Goal: Information Seeking & Learning: Find specific fact

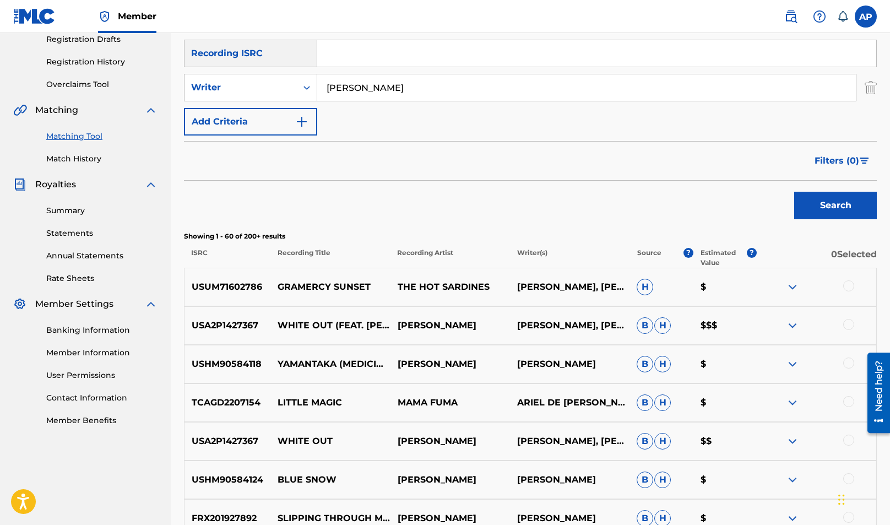
scroll to position [198, 0]
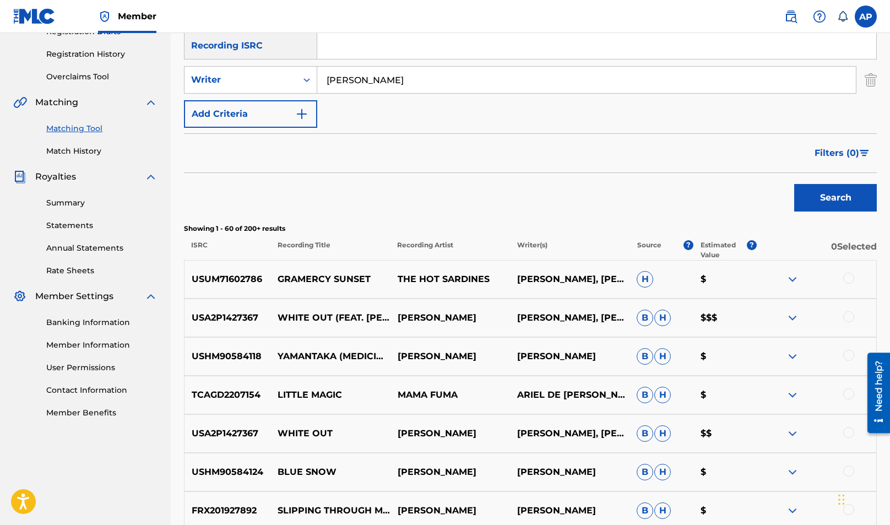
click at [791, 396] on img at bounding box center [792, 394] width 13 height 13
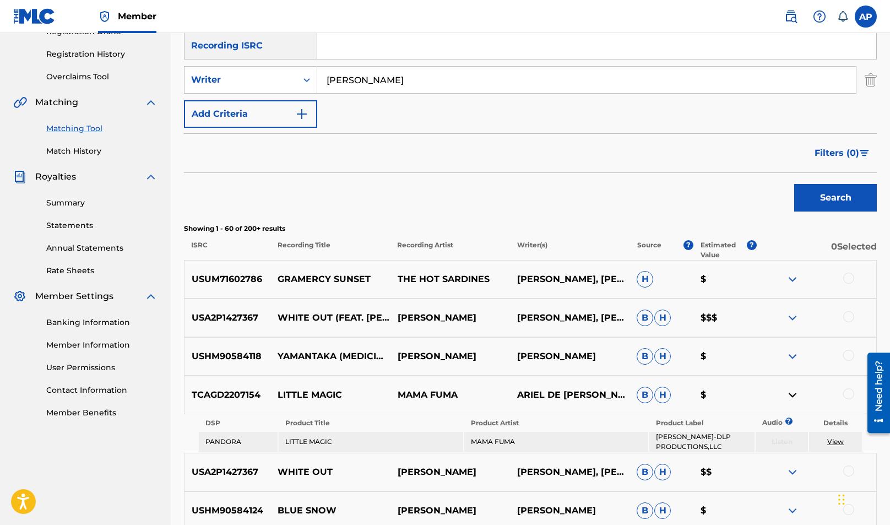
scroll to position [240, 0]
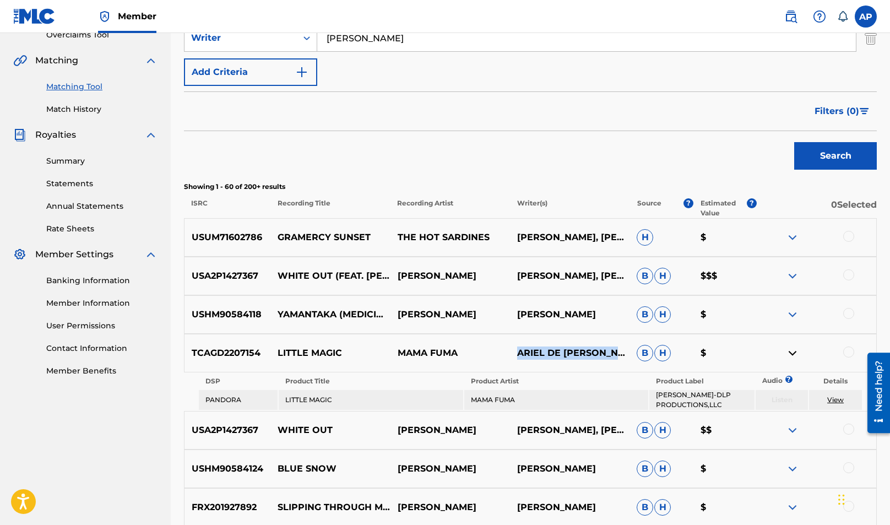
drag, startPoint x: 519, startPoint y: 319, endPoint x: 622, endPoint y: 319, distance: 103.0
click at [622, 346] on p "ARIEL DE LA PORTILLA, ARIEL DE LA PORTILLA, CHUCK PALMER, DAVE EGGAR, HEATHER H…" at bounding box center [570, 352] width 120 height 13
copy p "ARIEL DE [PERSON_NAME]"
click at [572, 150] on div "Search" at bounding box center [530, 153] width 693 height 44
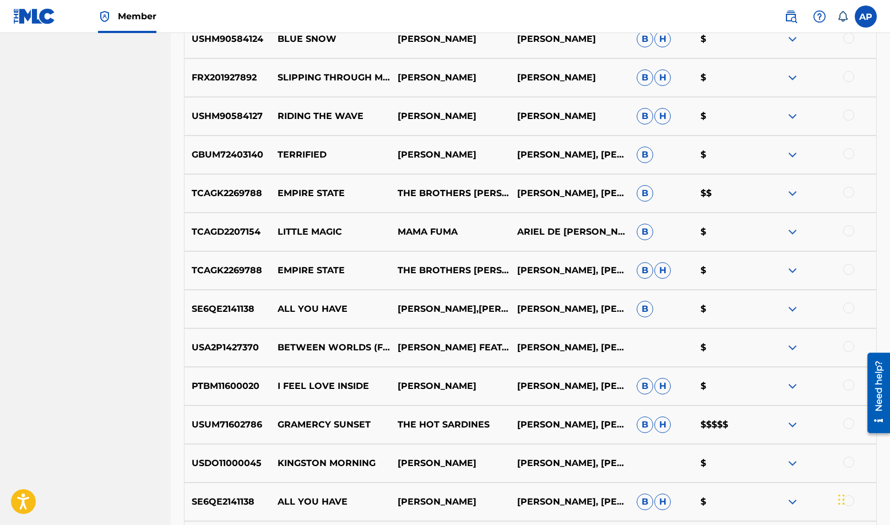
scroll to position [686, 0]
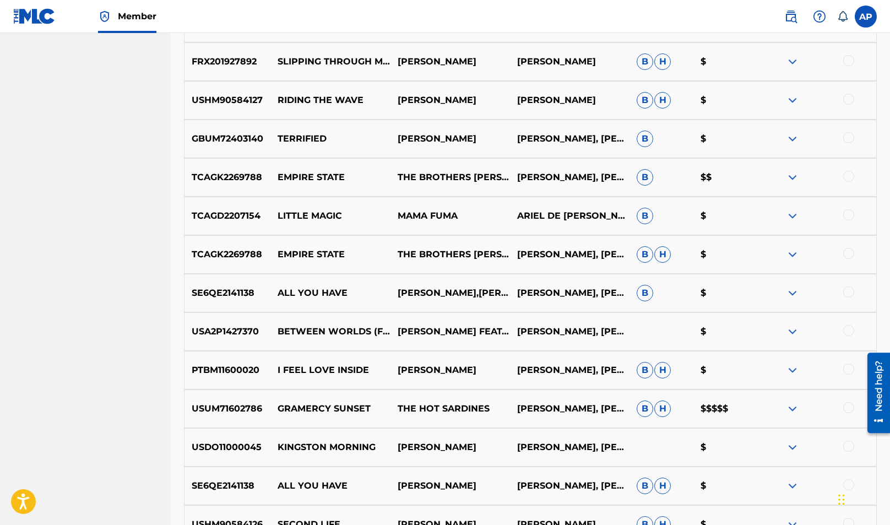
click at [794, 407] on img at bounding box center [792, 408] width 13 height 13
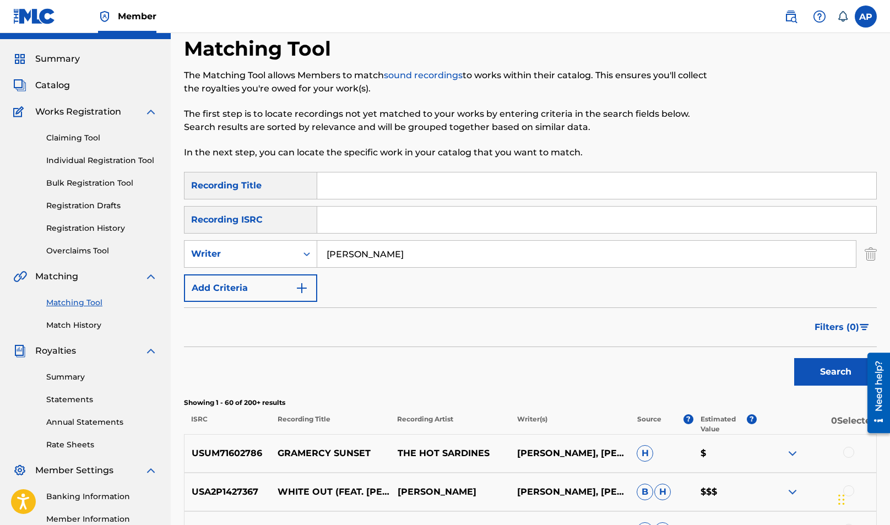
scroll to position [0, 0]
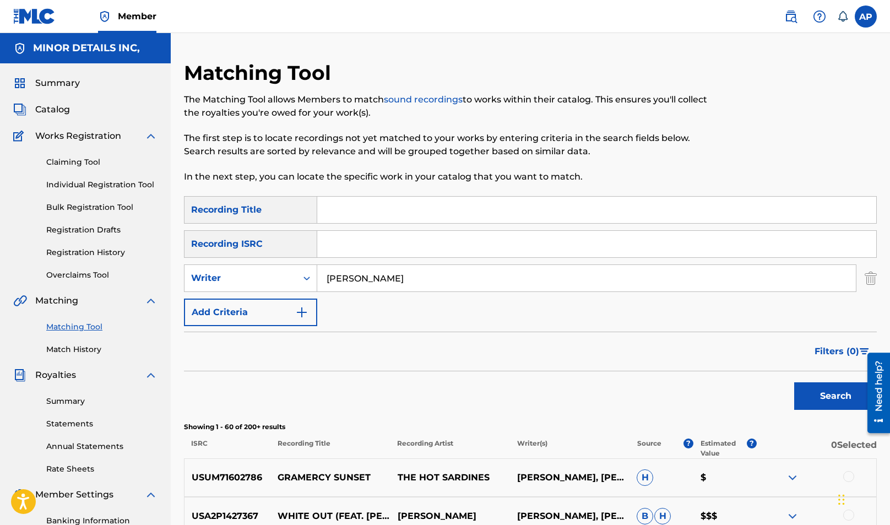
click at [396, 283] on input "[PERSON_NAME]" at bounding box center [586, 278] width 539 height 26
click at [354, 280] on input "hot" at bounding box center [586, 278] width 539 height 26
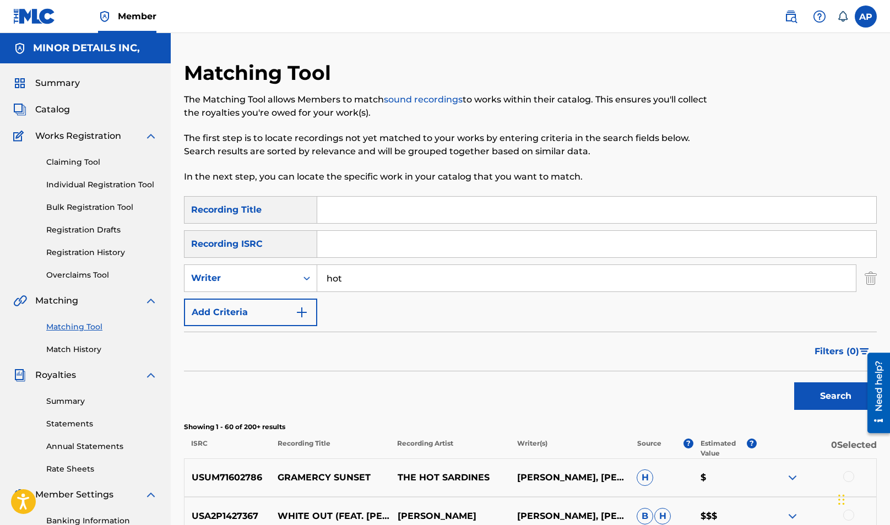
click at [354, 280] on input "hot" at bounding box center [586, 278] width 539 height 26
click at [422, 280] on input "the hot sardines" at bounding box center [586, 278] width 539 height 26
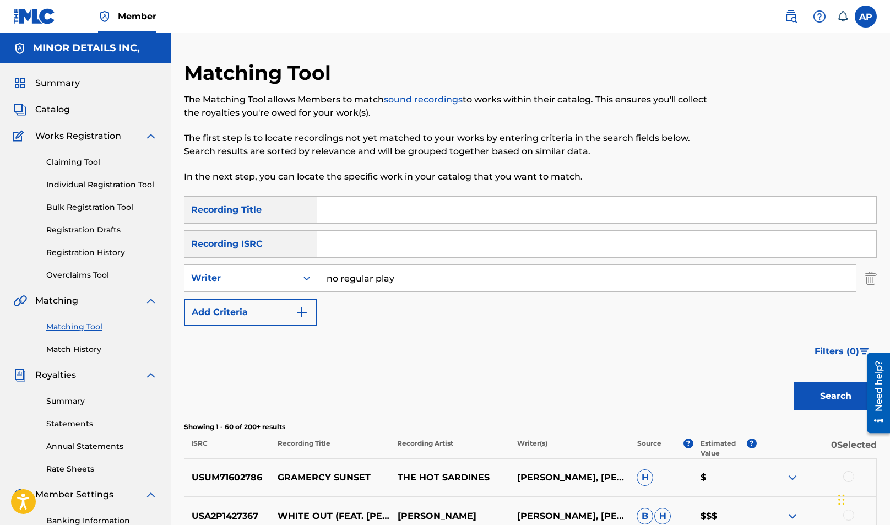
click at [794, 382] on button "Search" at bounding box center [835, 396] width 83 height 28
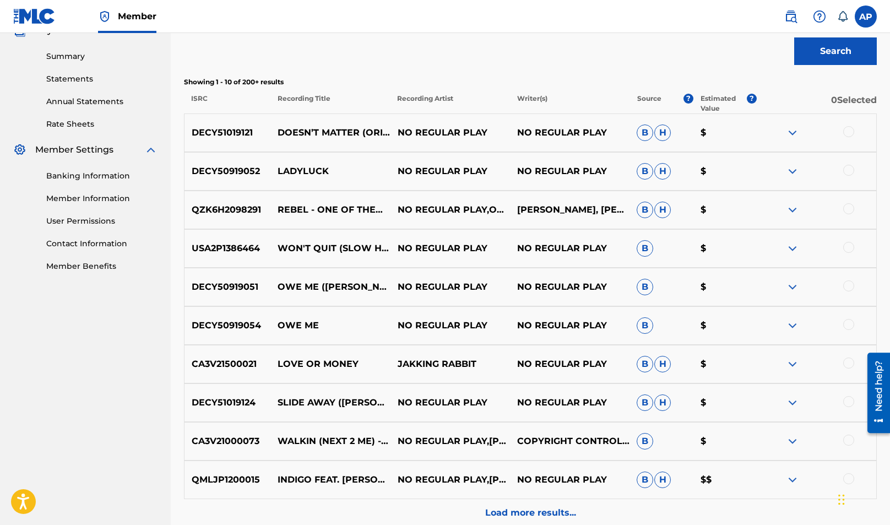
scroll to position [7, 0]
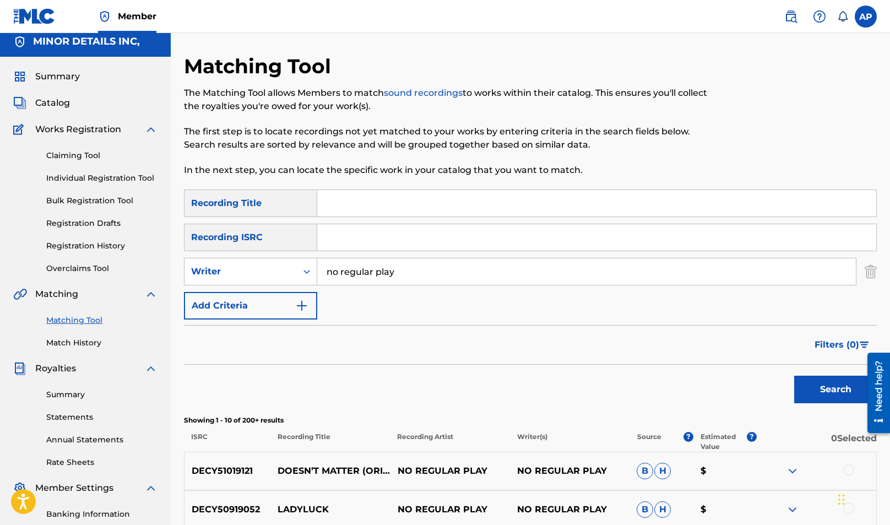
click at [396, 277] on input "no regular play" at bounding box center [586, 271] width 539 height 26
click at [396, 276] on input "no regular play" at bounding box center [586, 271] width 539 height 26
click at [794, 376] on button "Search" at bounding box center [835, 390] width 83 height 28
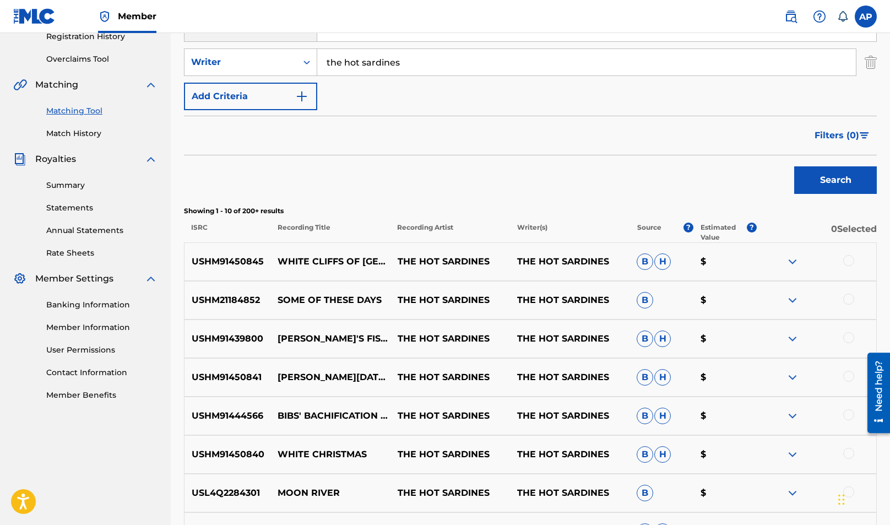
scroll to position [413, 0]
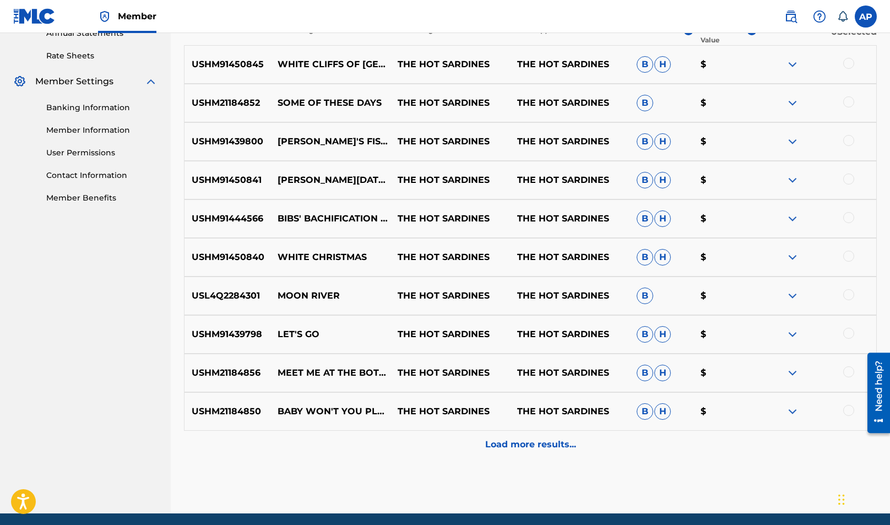
click at [544, 452] on div "Load more results..." at bounding box center [530, 445] width 693 height 28
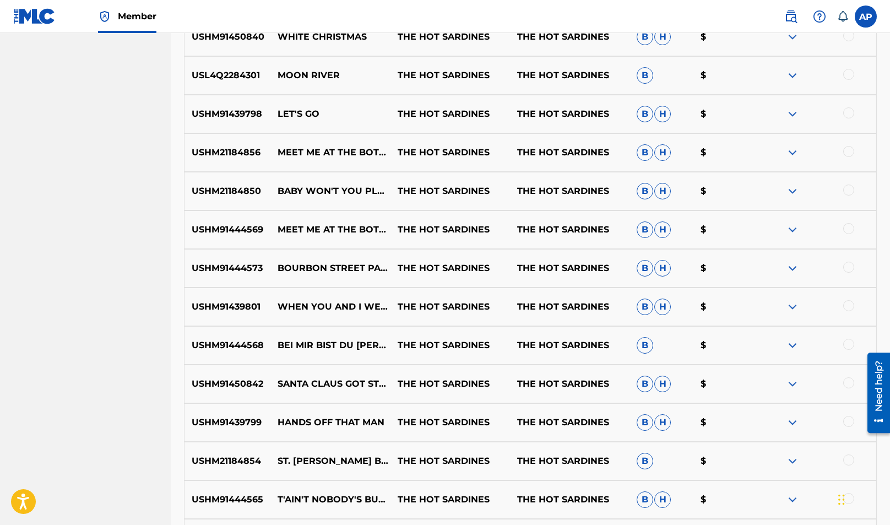
scroll to position [738, 0]
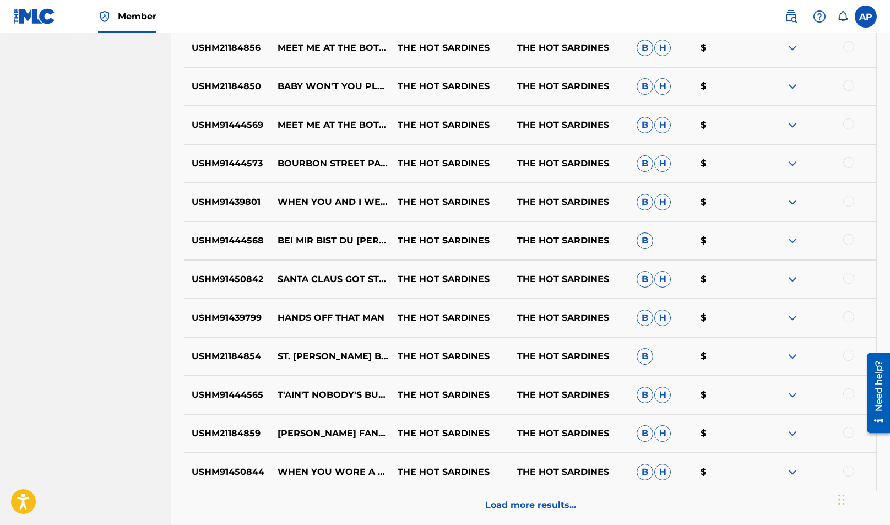
click at [509, 510] on p "Load more results..." at bounding box center [530, 504] width 91 height 13
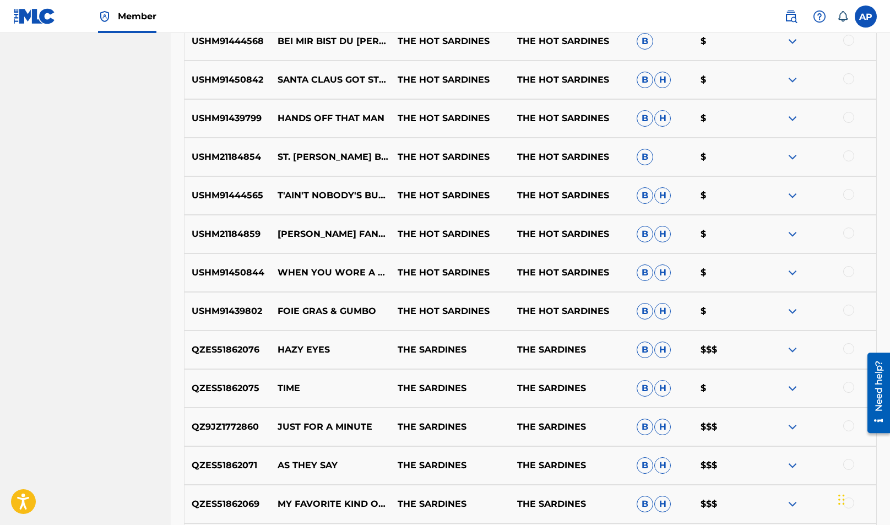
scroll to position [1225, 0]
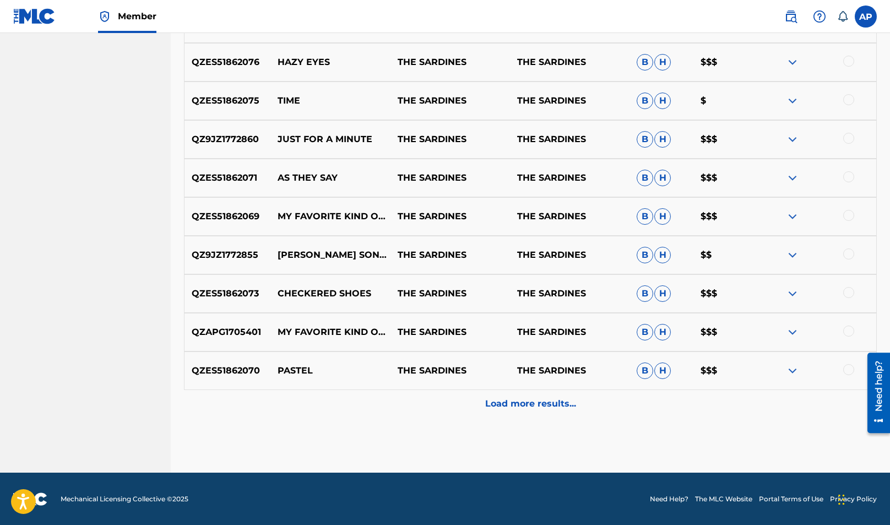
click at [522, 401] on p "Load more results..." at bounding box center [530, 403] width 91 height 13
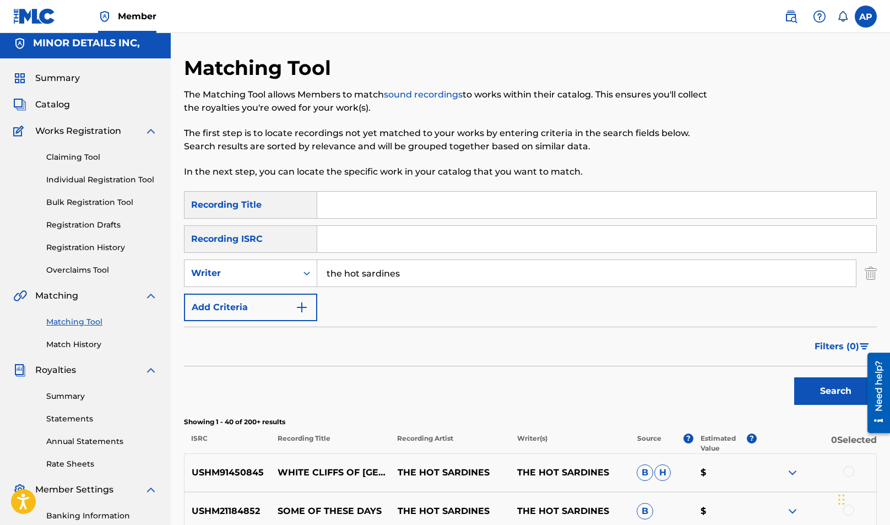
scroll to position [0, 0]
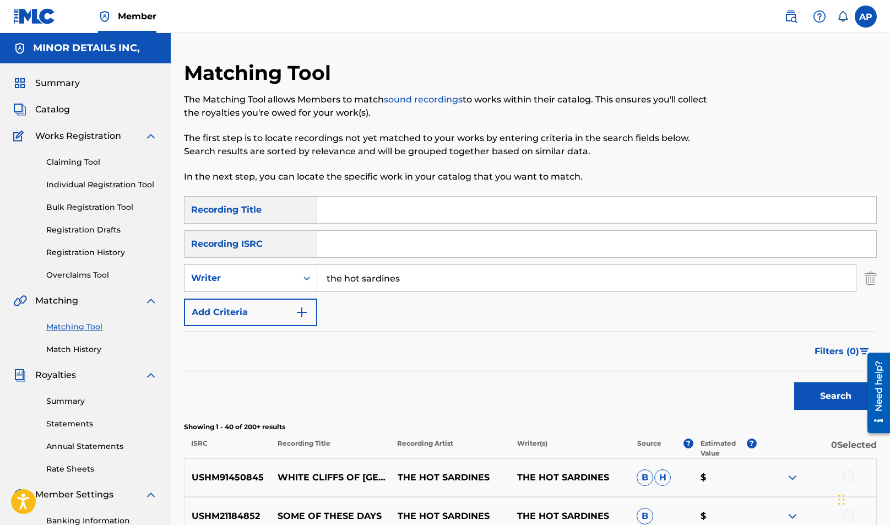
click at [401, 284] on input "the hot sardines" at bounding box center [586, 278] width 539 height 26
type input "soul clap"
click at [794, 382] on button "Search" at bounding box center [835, 396] width 83 height 28
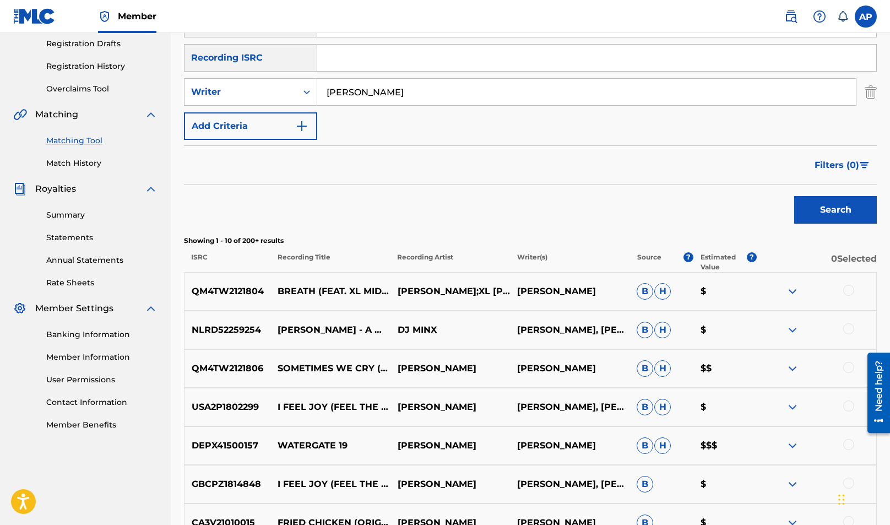
scroll to position [124, 0]
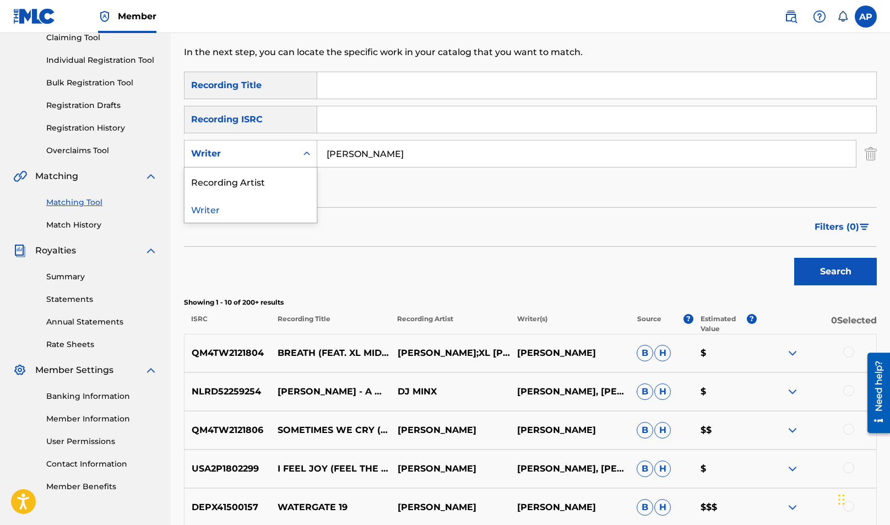
click at [306, 158] on icon "Search Form" at bounding box center [306, 153] width 11 height 11
click at [270, 178] on div "Recording Artist" at bounding box center [250, 181] width 132 height 28
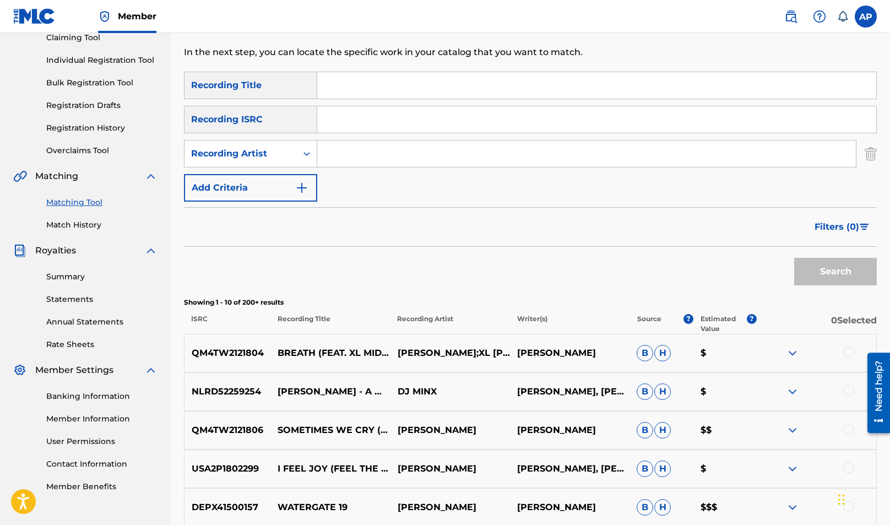
click at [384, 152] on input "Search Form" at bounding box center [586, 153] width 539 height 26
type input "the hot sardines"
click at [794, 258] on button "Search" at bounding box center [835, 272] width 83 height 28
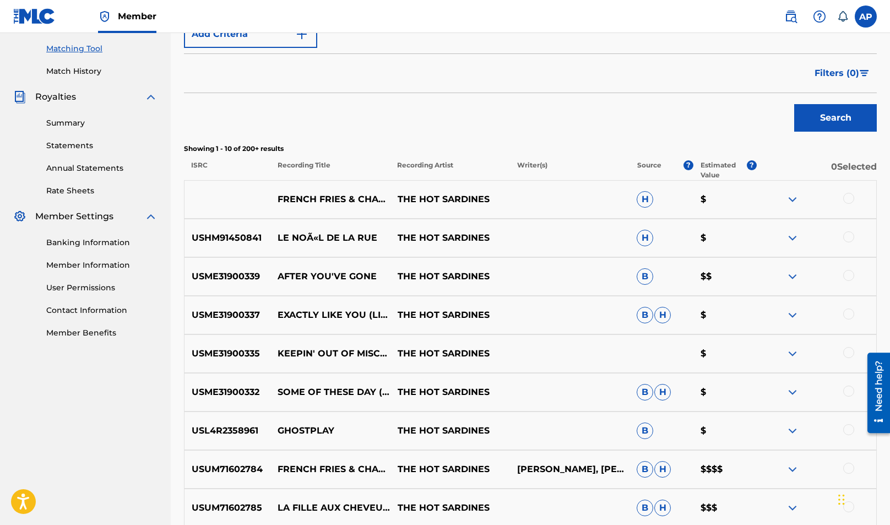
scroll to position [314, 0]
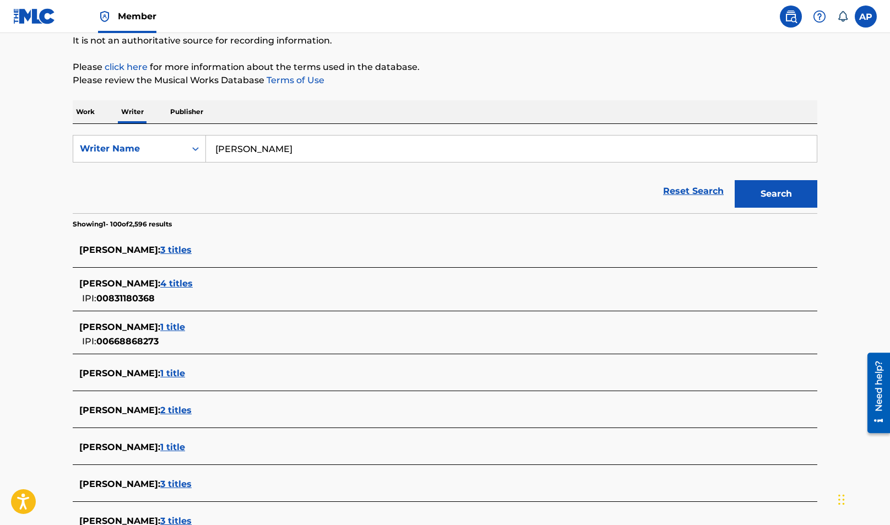
scroll to position [118, 0]
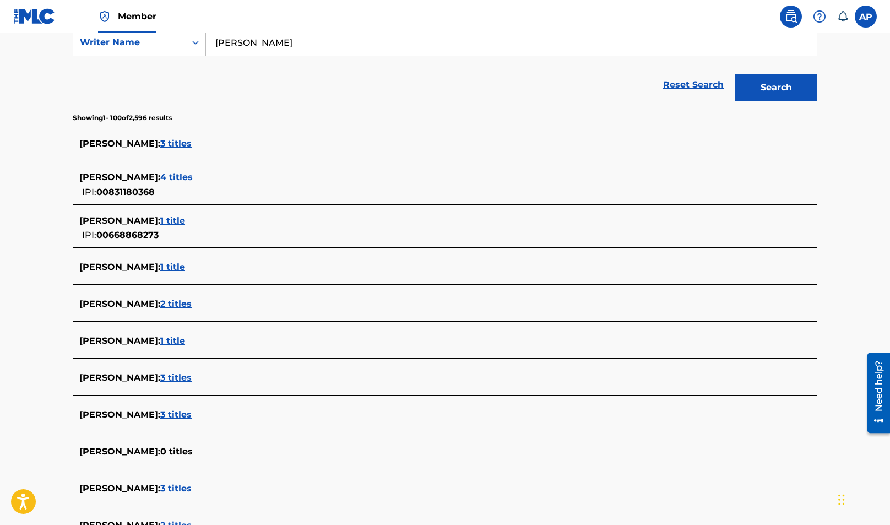
click at [184, 143] on span "3 titles" at bounding box center [175, 143] width 31 height 10
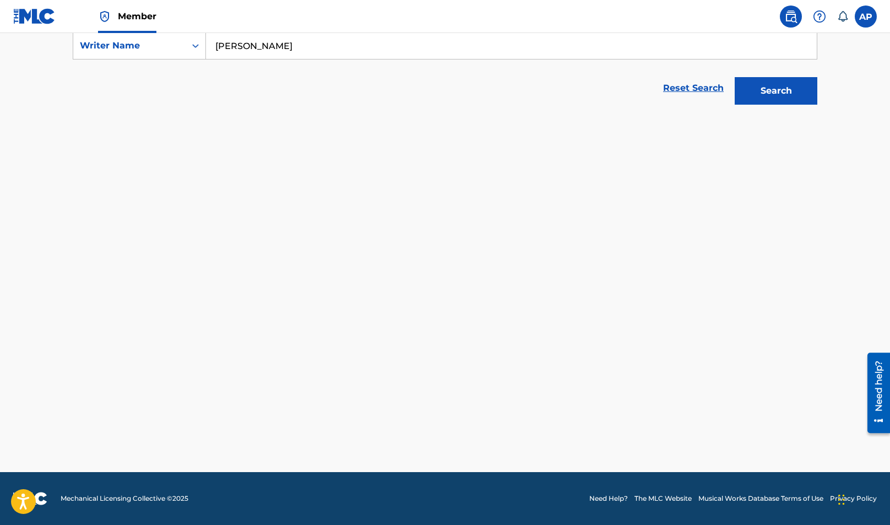
scroll to position [213, 0]
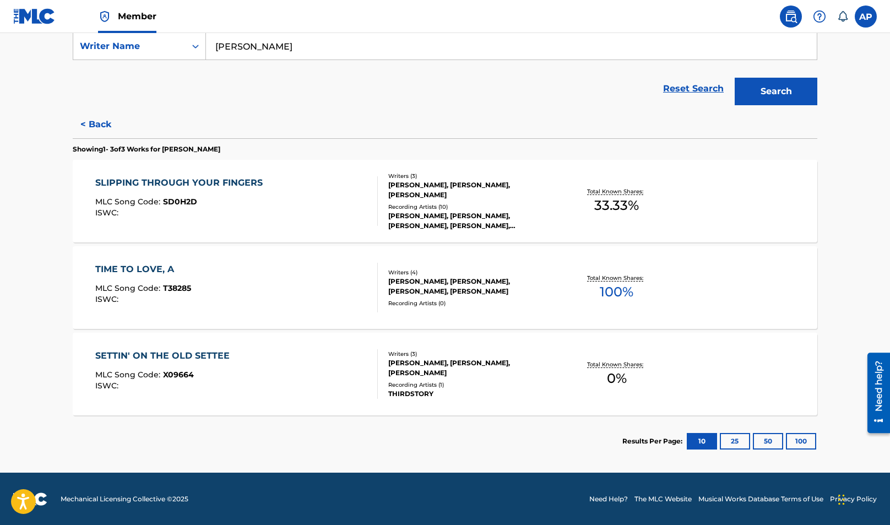
click at [99, 127] on button "< Back" at bounding box center [106, 125] width 66 height 28
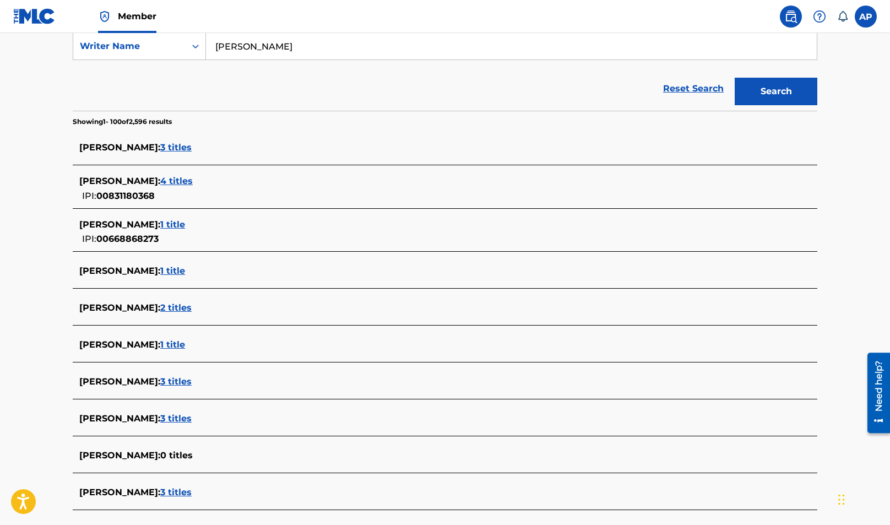
click at [273, 52] on input "[PERSON_NAME]" at bounding box center [511, 46] width 611 height 26
type input "[PERSON_NAME] [PERSON_NAME]"
click at [735, 78] on button "Search" at bounding box center [776, 92] width 83 height 28
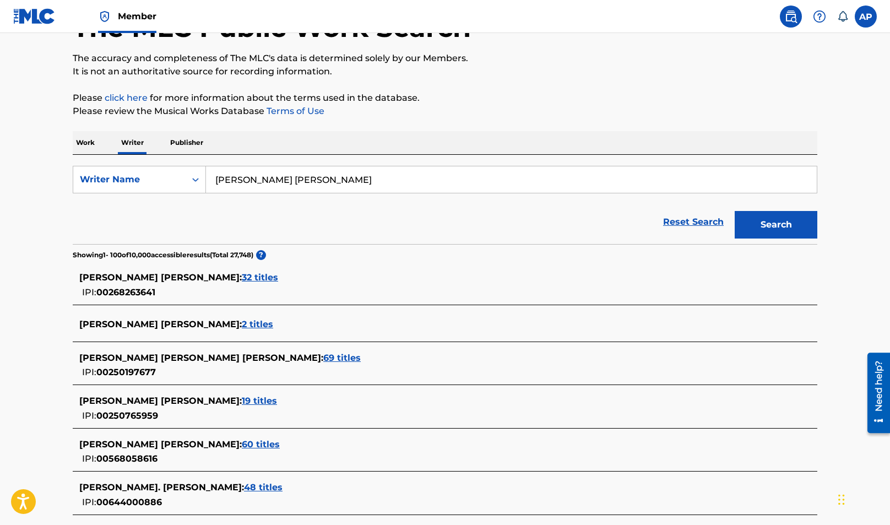
scroll to position [80, 0]
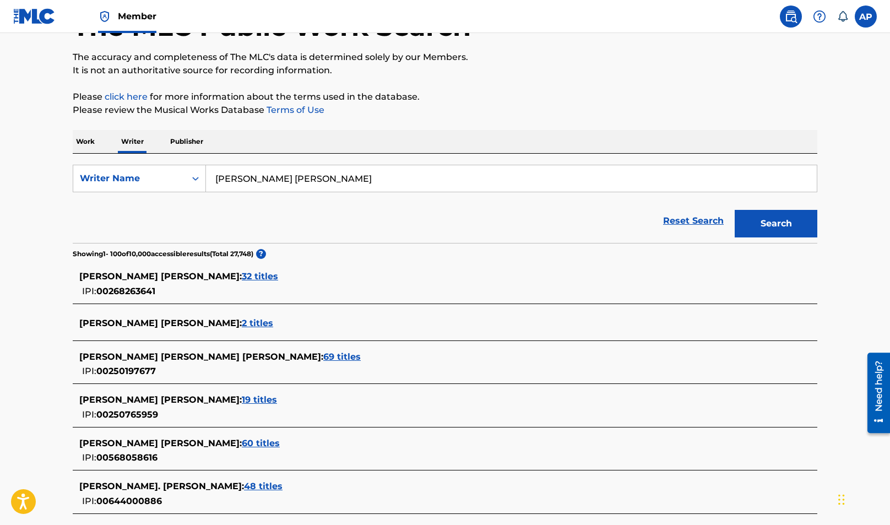
click at [242, 318] on span "2 titles" at bounding box center [257, 323] width 31 height 10
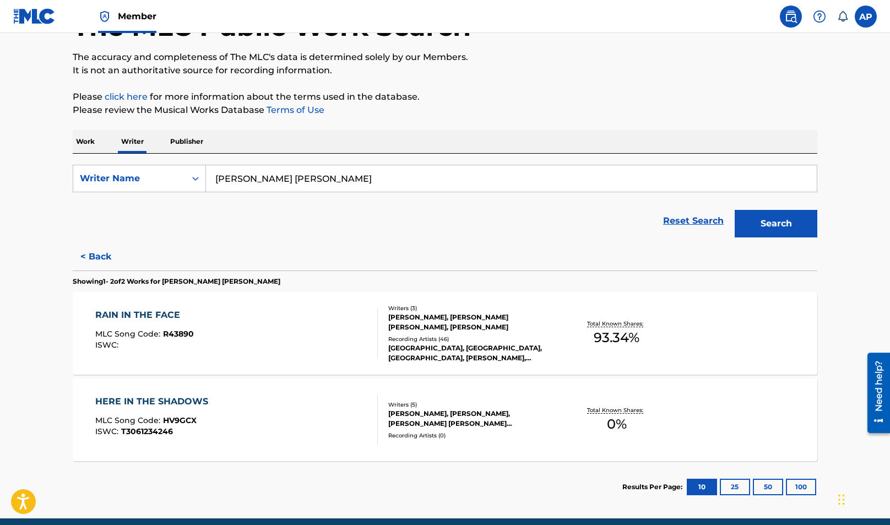
click at [319, 339] on div "RAIN IN THE FACE MLC Song Code : R43890 ISWC :" at bounding box center [236, 333] width 283 height 50
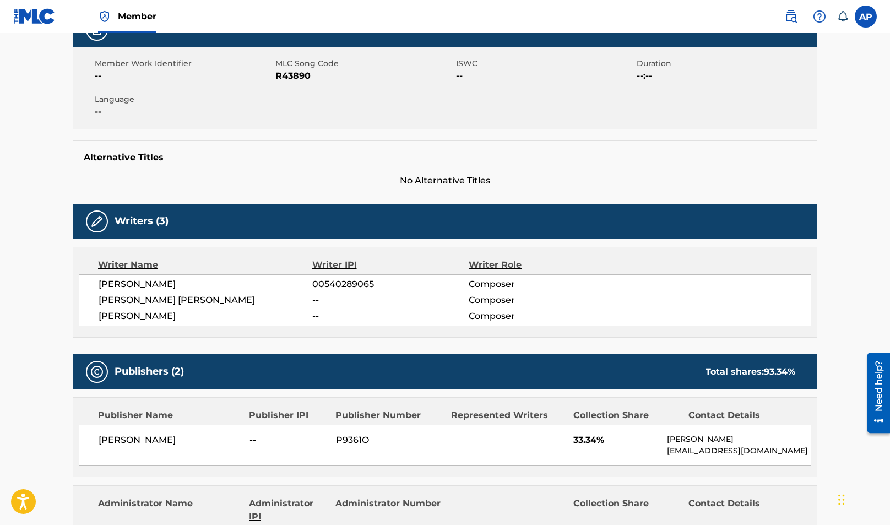
scroll to position [176, 0]
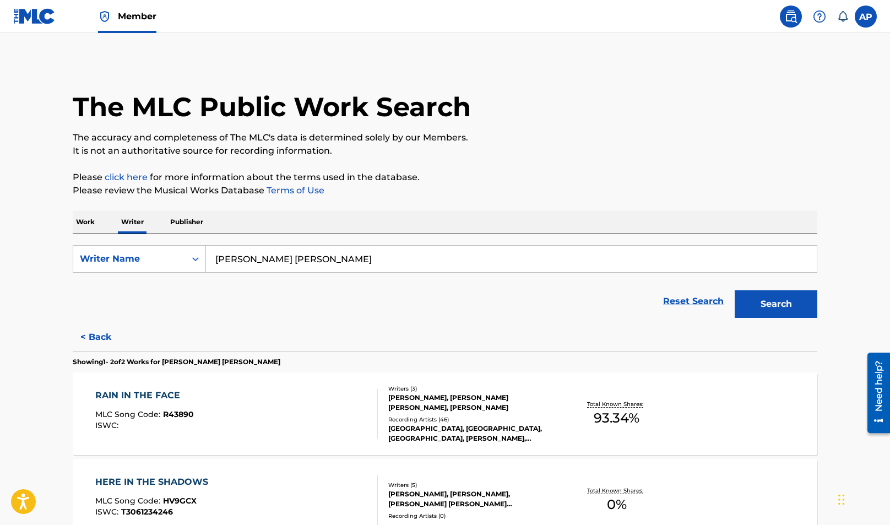
scroll to position [82, 0]
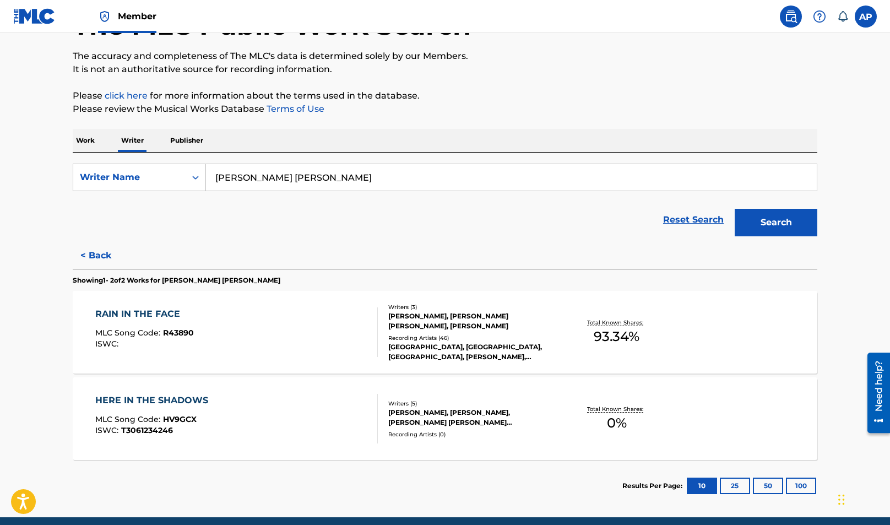
click at [239, 409] on div "HERE IN THE SHADOWS MLC Song Code : HV9GCX ISWC : T3061234246" at bounding box center [236, 419] width 283 height 50
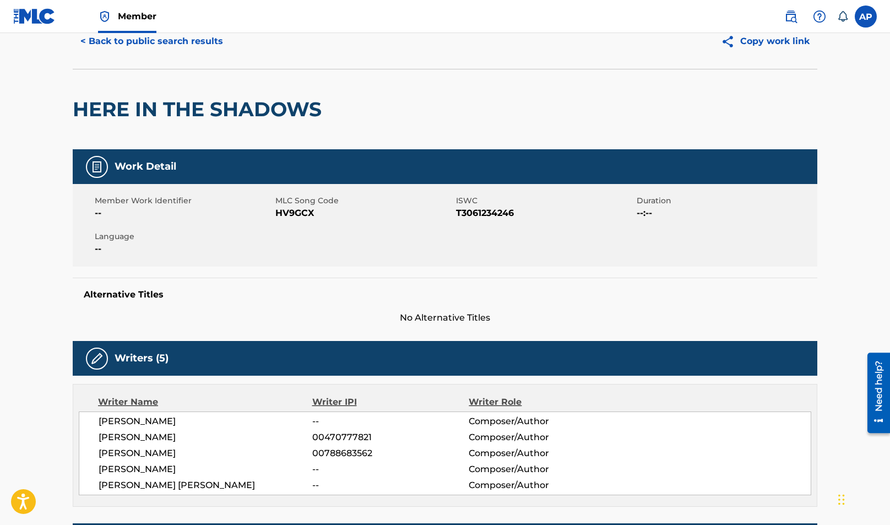
scroll to position [34, 0]
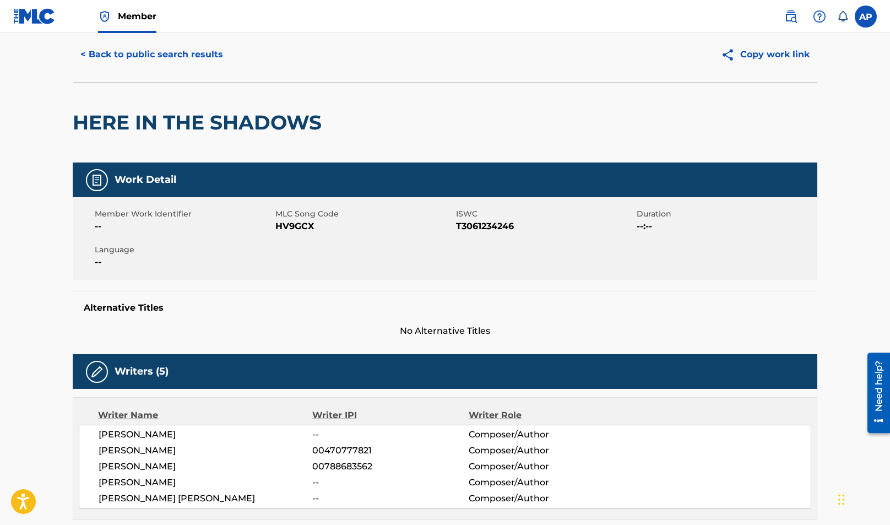
click at [189, 57] on button "< Back to public search results" at bounding box center [152, 55] width 158 height 28
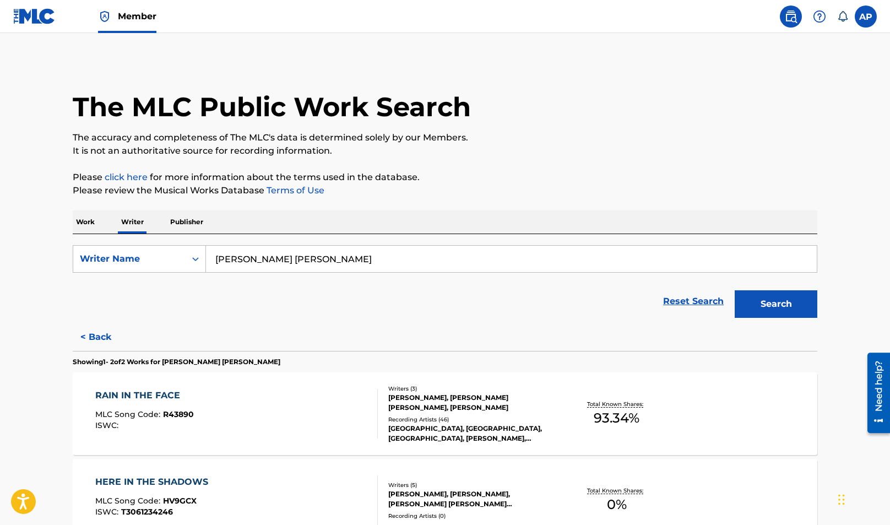
click at [687, 301] on link "Reset Search" at bounding box center [694, 301] width 72 height 24
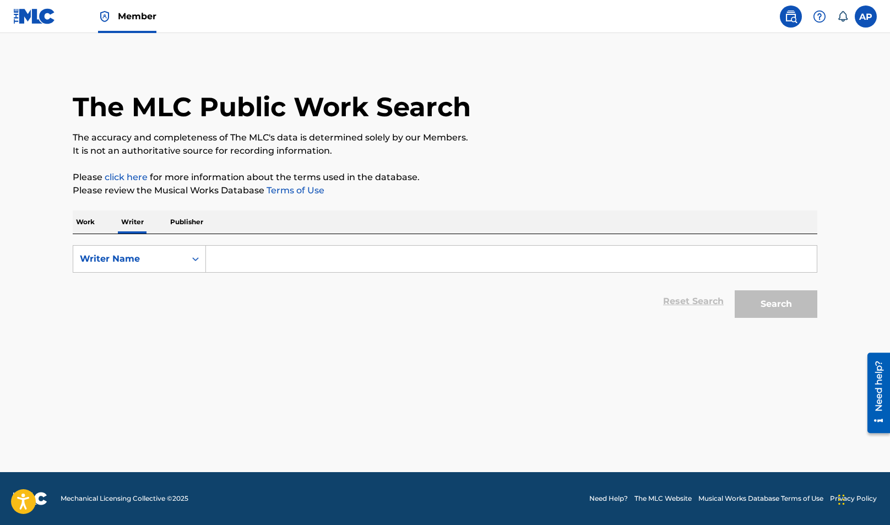
click at [86, 220] on p "Work" at bounding box center [85, 221] width 25 height 23
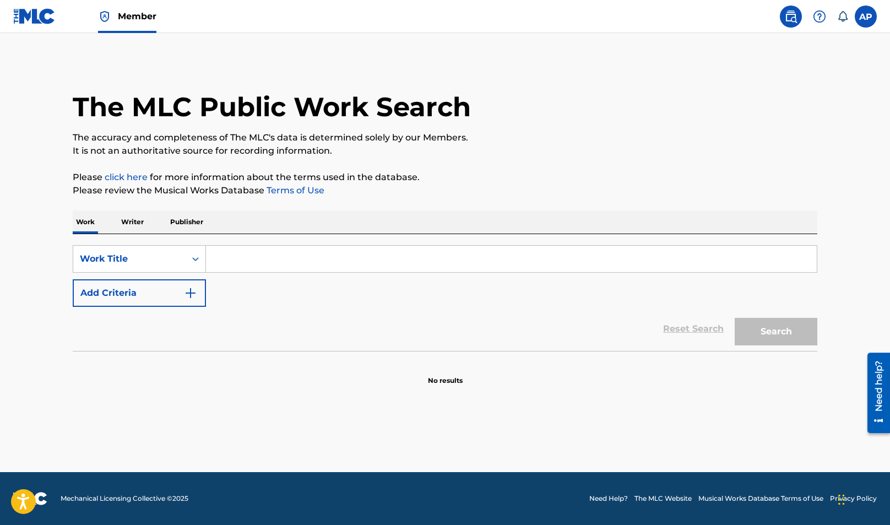
click at [247, 259] on input "Search Form" at bounding box center [511, 259] width 611 height 26
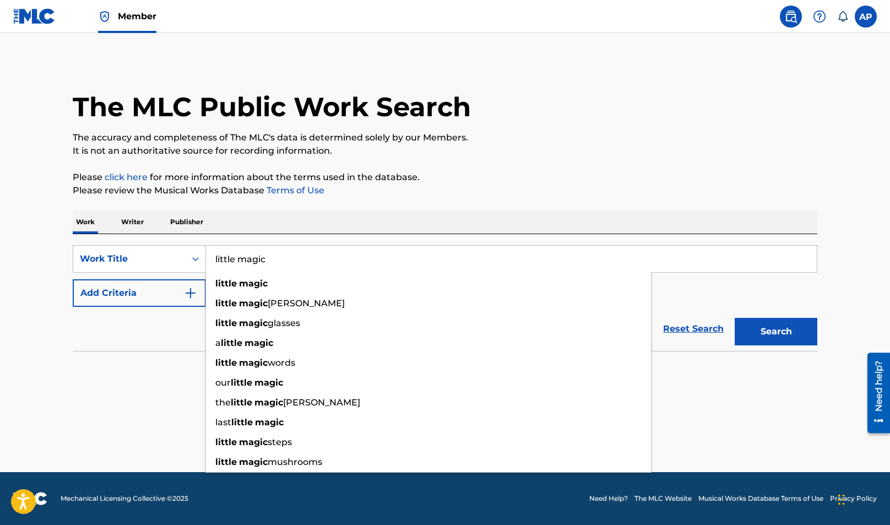
type input "little magic"
click at [160, 328] on div "Reset Search Search" at bounding box center [445, 329] width 745 height 44
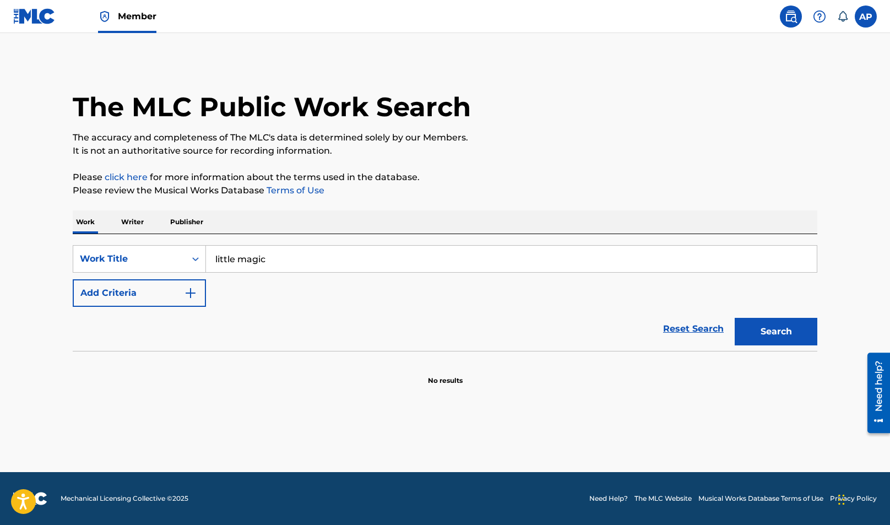
click at [166, 295] on button "Add Criteria" at bounding box center [139, 293] width 133 height 28
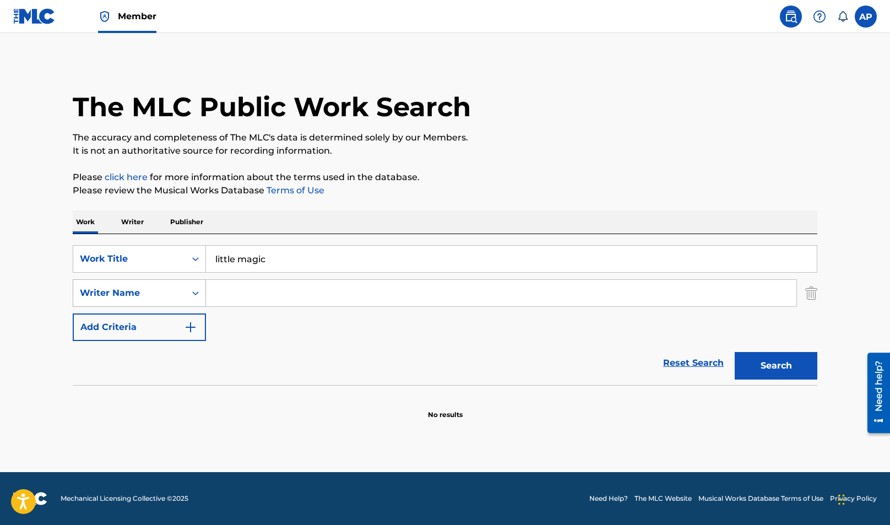
click at [185, 295] on div "Writer Name" at bounding box center [129, 293] width 112 height 21
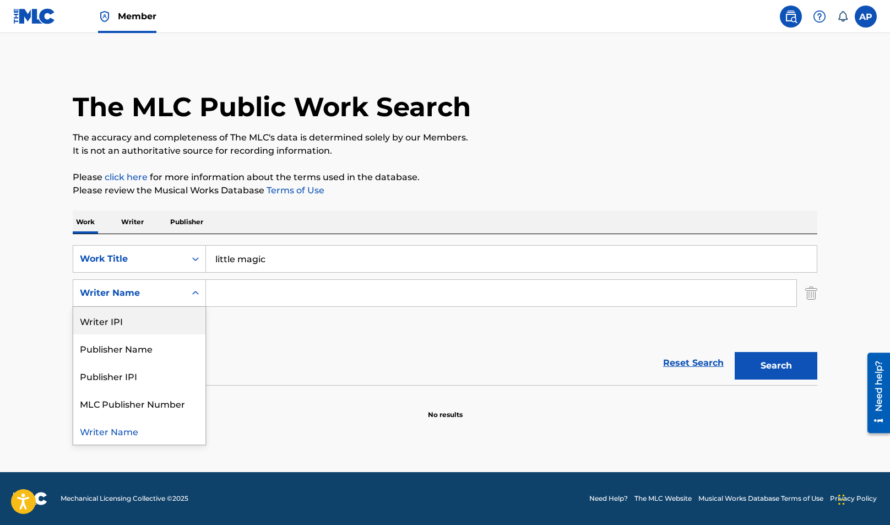
click at [252, 295] on input "Search Form" at bounding box center [501, 293] width 590 height 26
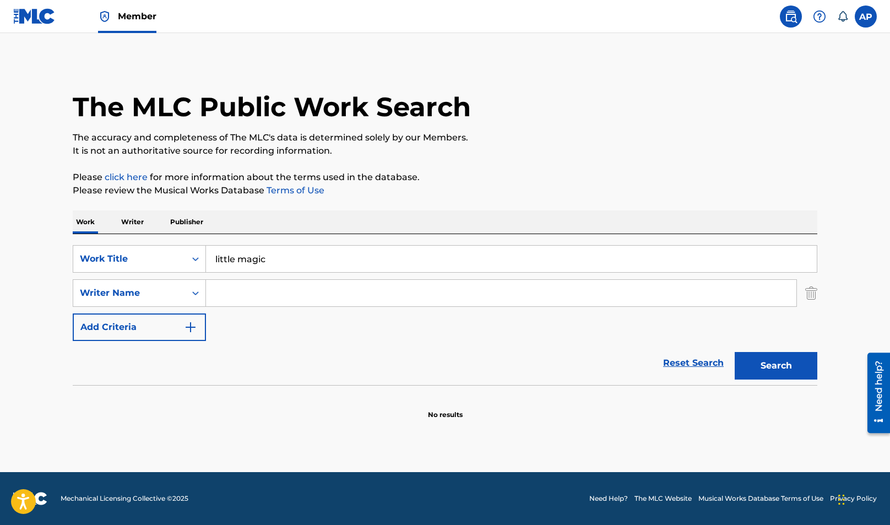
click at [735, 352] on button "Search" at bounding box center [776, 366] width 83 height 28
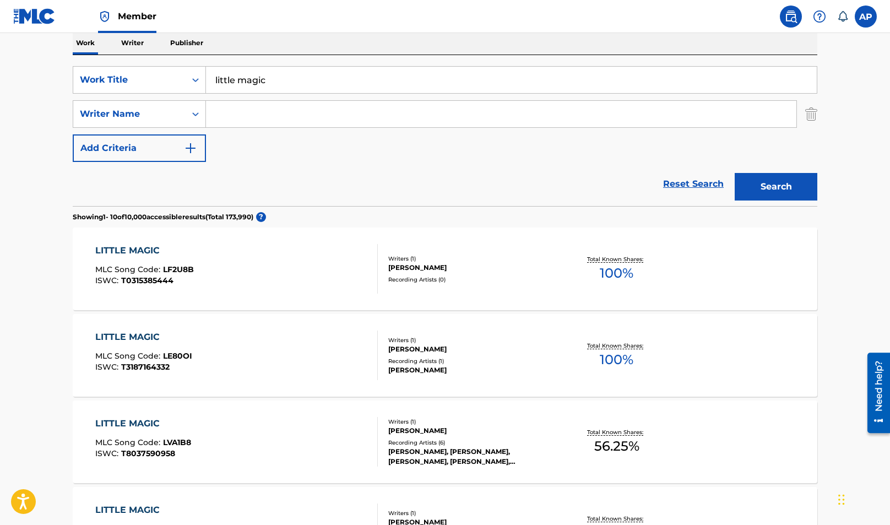
scroll to position [80, 0]
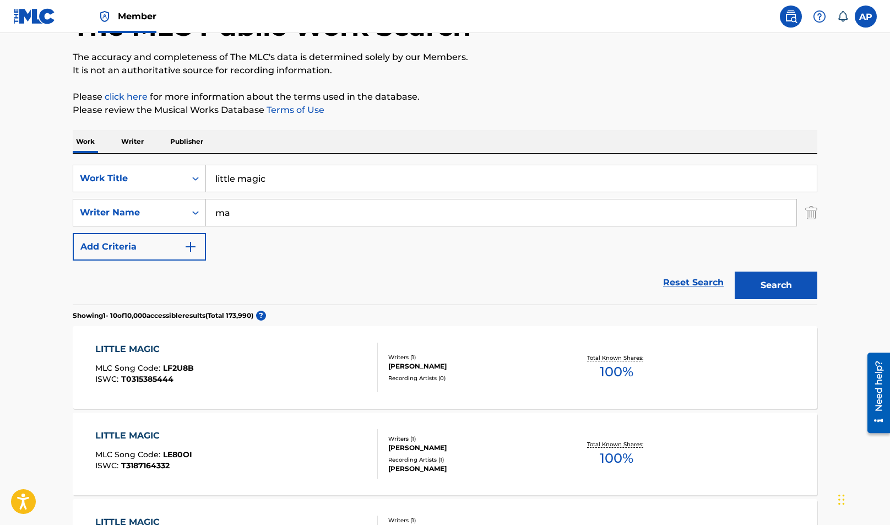
type input "m"
click at [390, 209] on input "[PERSON_NAME]" at bounding box center [501, 212] width 590 height 26
click at [735, 271] on button "Search" at bounding box center [776, 285] width 83 height 28
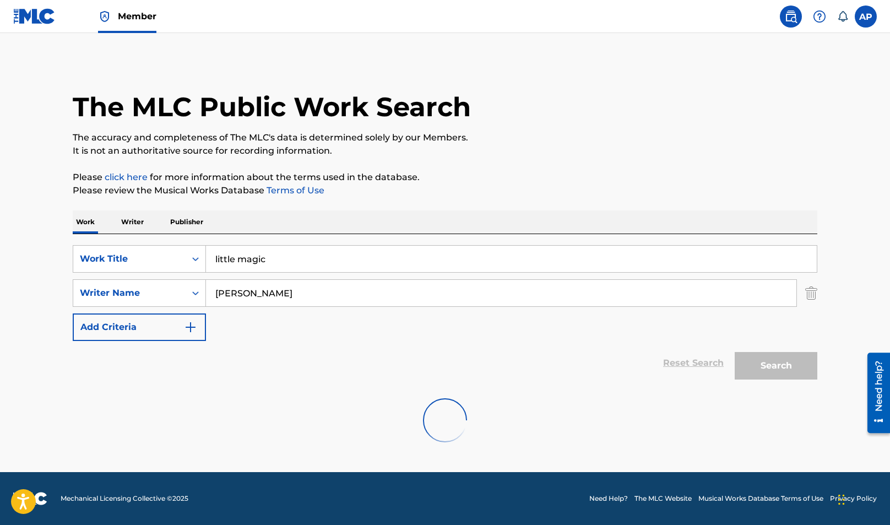
scroll to position [0, 0]
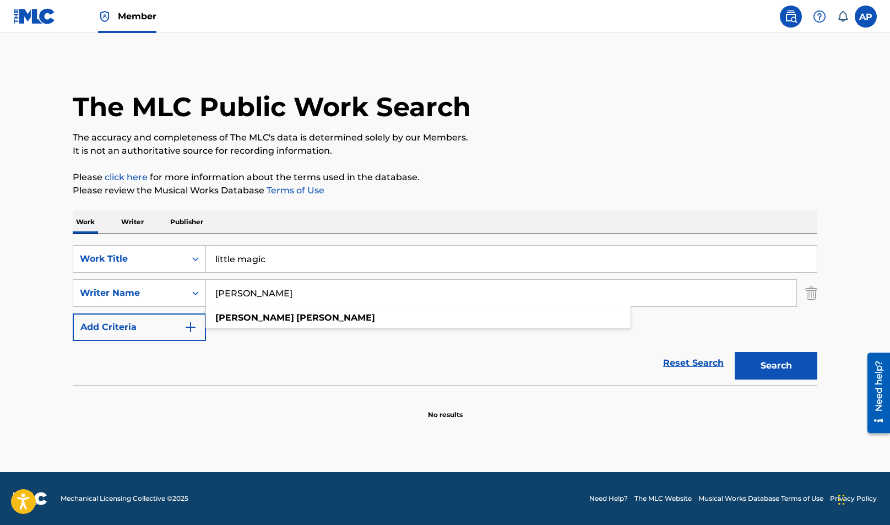
click at [418, 295] on input "[PERSON_NAME]" at bounding box center [501, 293] width 590 height 26
paste input "ARIEL DE [PERSON_NAME]"
type input "ARIEL DE [PERSON_NAME]"
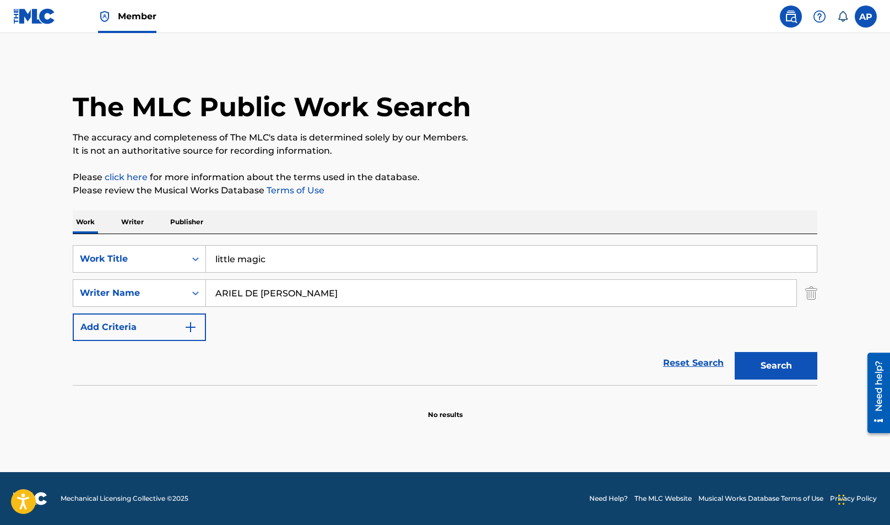
click at [735, 352] on button "Search" at bounding box center [776, 366] width 83 height 28
